Goal: Transaction & Acquisition: Purchase product/service

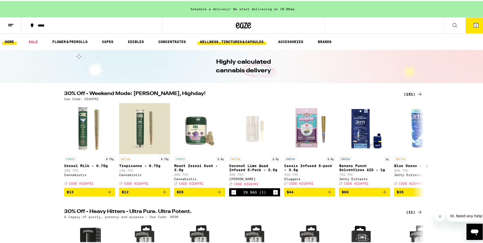
click at [251, 44] on link "WELLNESS, TINCTURES & CAPSULES" at bounding box center [231, 41] width 68 height 6
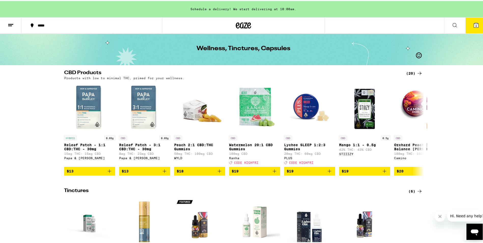
scroll to position [25, 0]
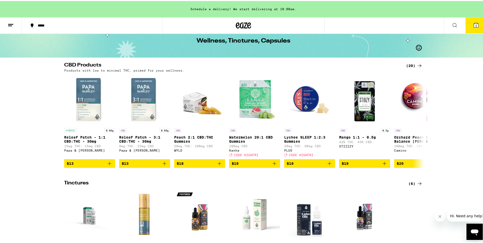
click at [411, 67] on div "(20)" at bounding box center [414, 65] width 17 height 6
